Goal: Task Accomplishment & Management: Manage account settings

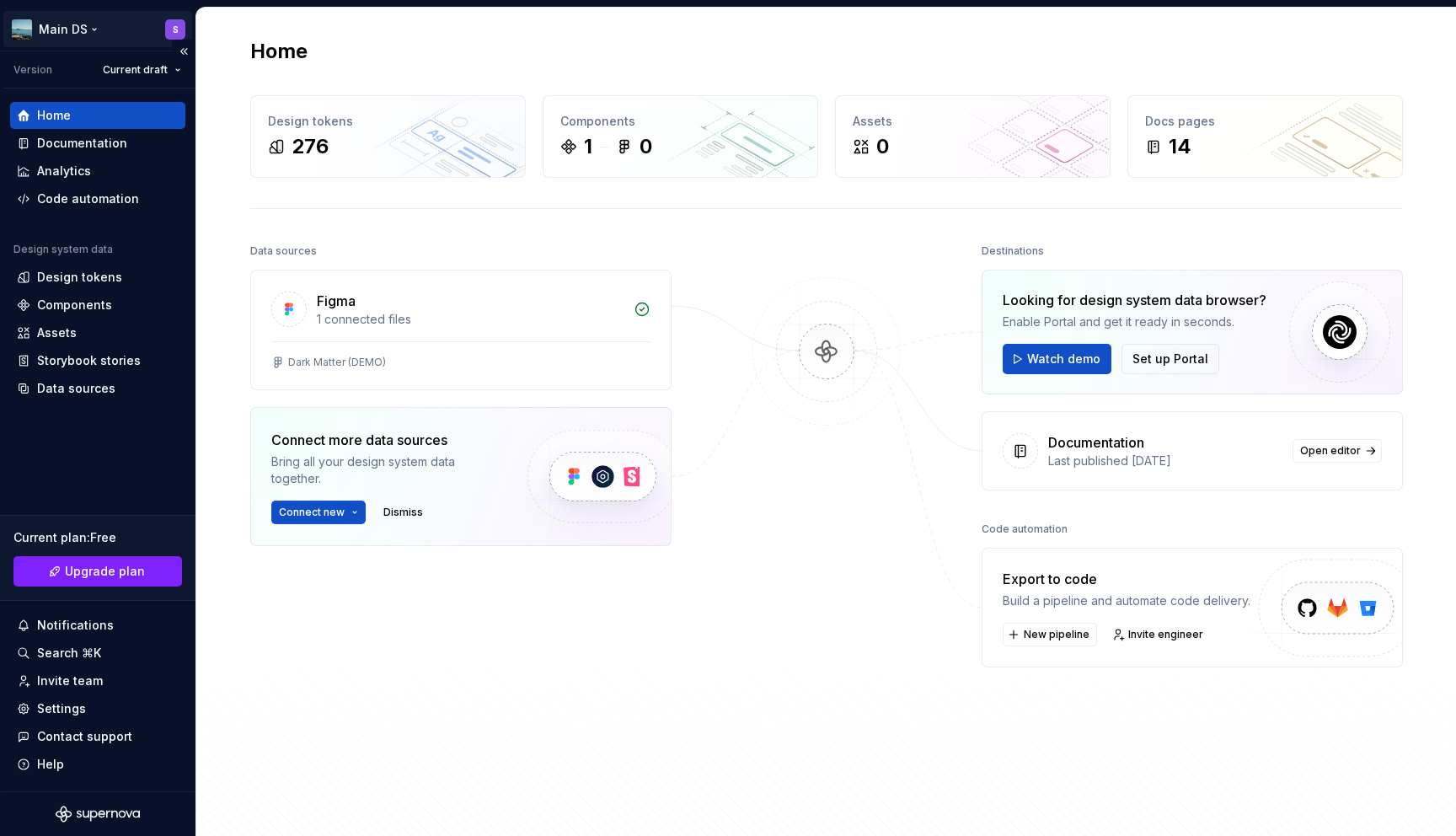
click at [115, 21] on html "Main DS S Version Current draft Home Documentation Analytics Code automation De…" at bounding box center [728, 418] width 1456 height 836
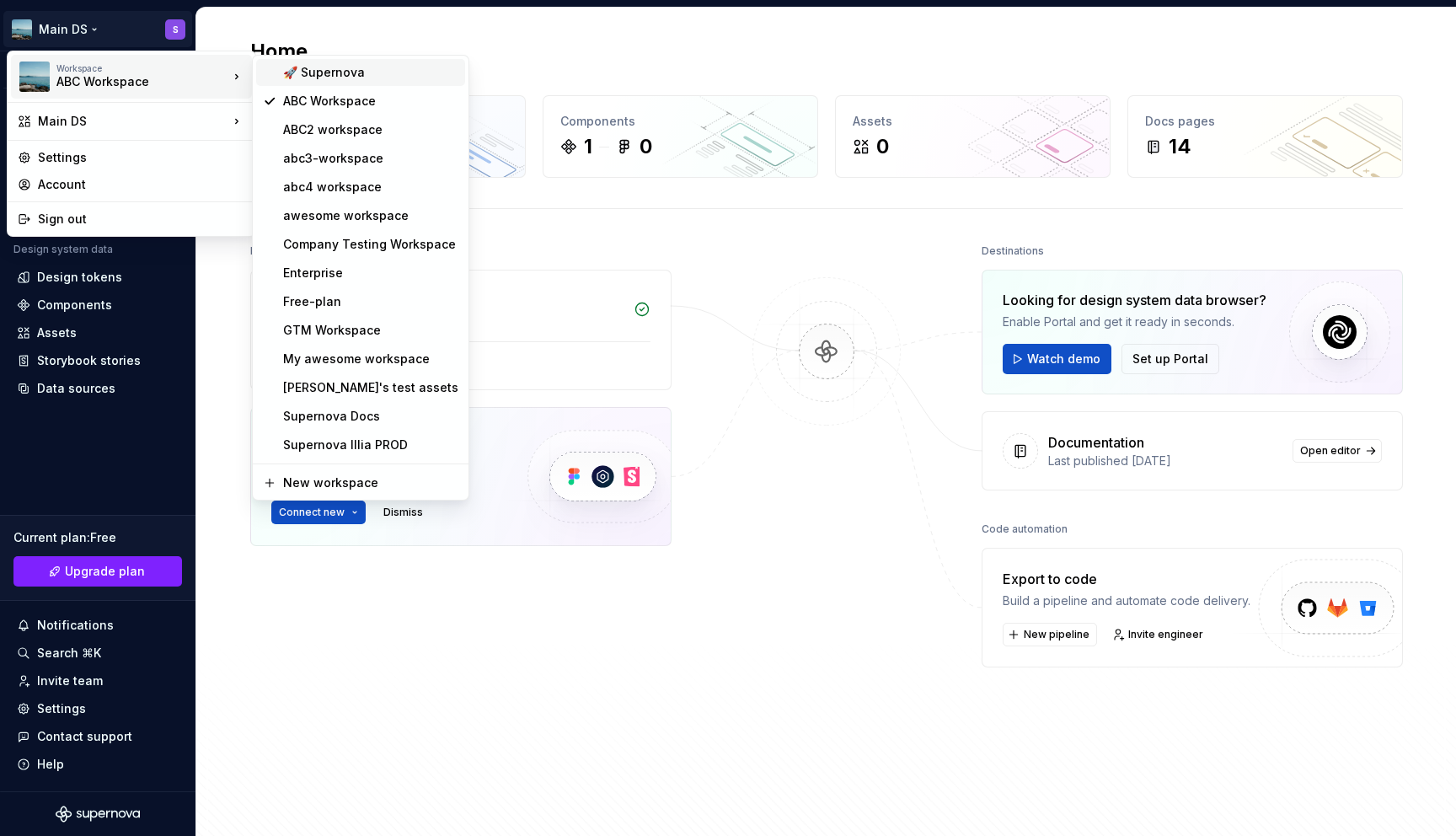
click at [297, 64] on div "🚀 Supernova" at bounding box center [370, 73] width 175 height 17
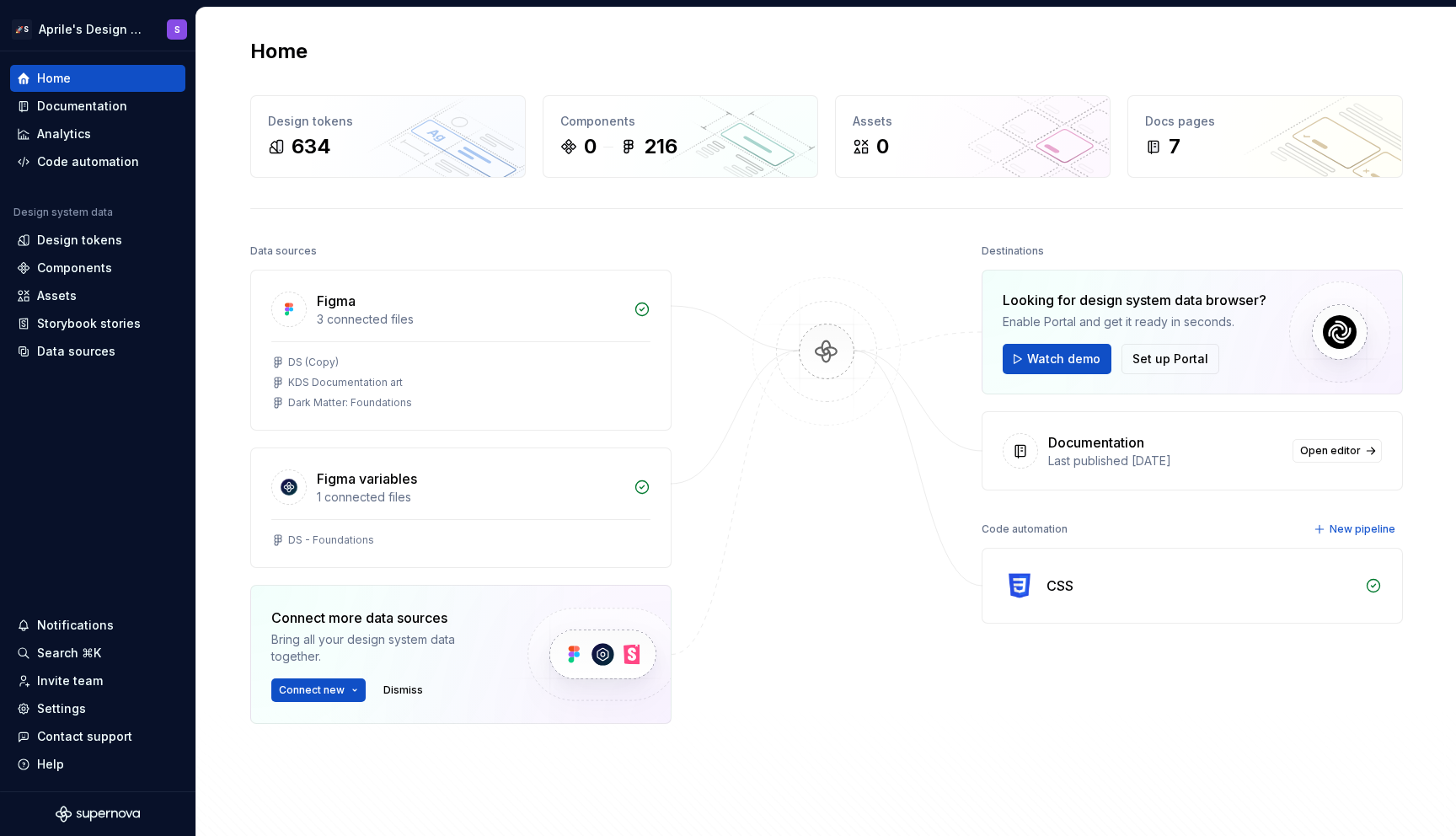
click at [100, 705] on div "Settings" at bounding box center [98, 708] width 162 height 17
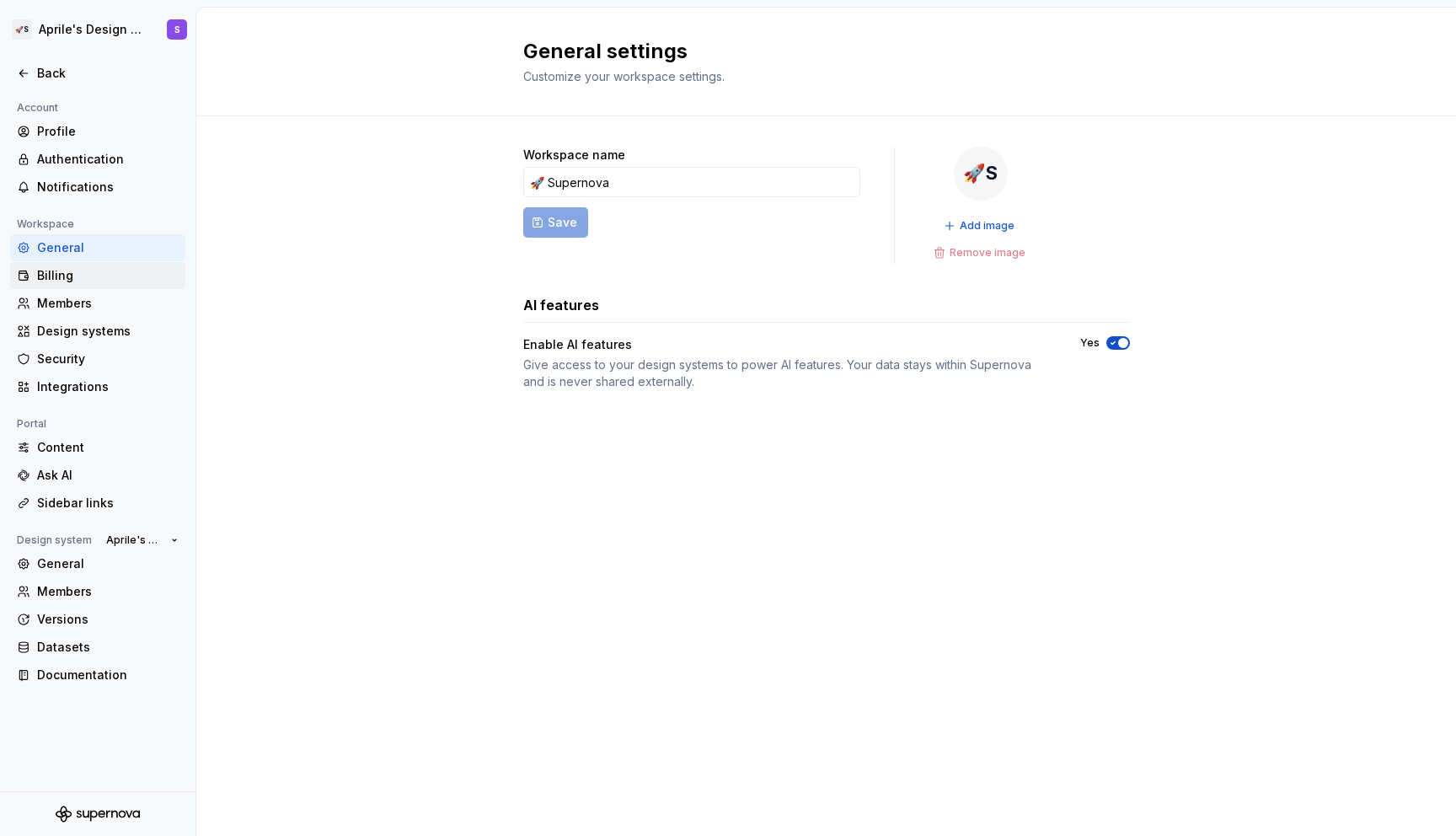
click at [133, 283] on div "Billing" at bounding box center [108, 275] width 142 height 17
